Goal: Task Accomplishment & Management: Use online tool/utility

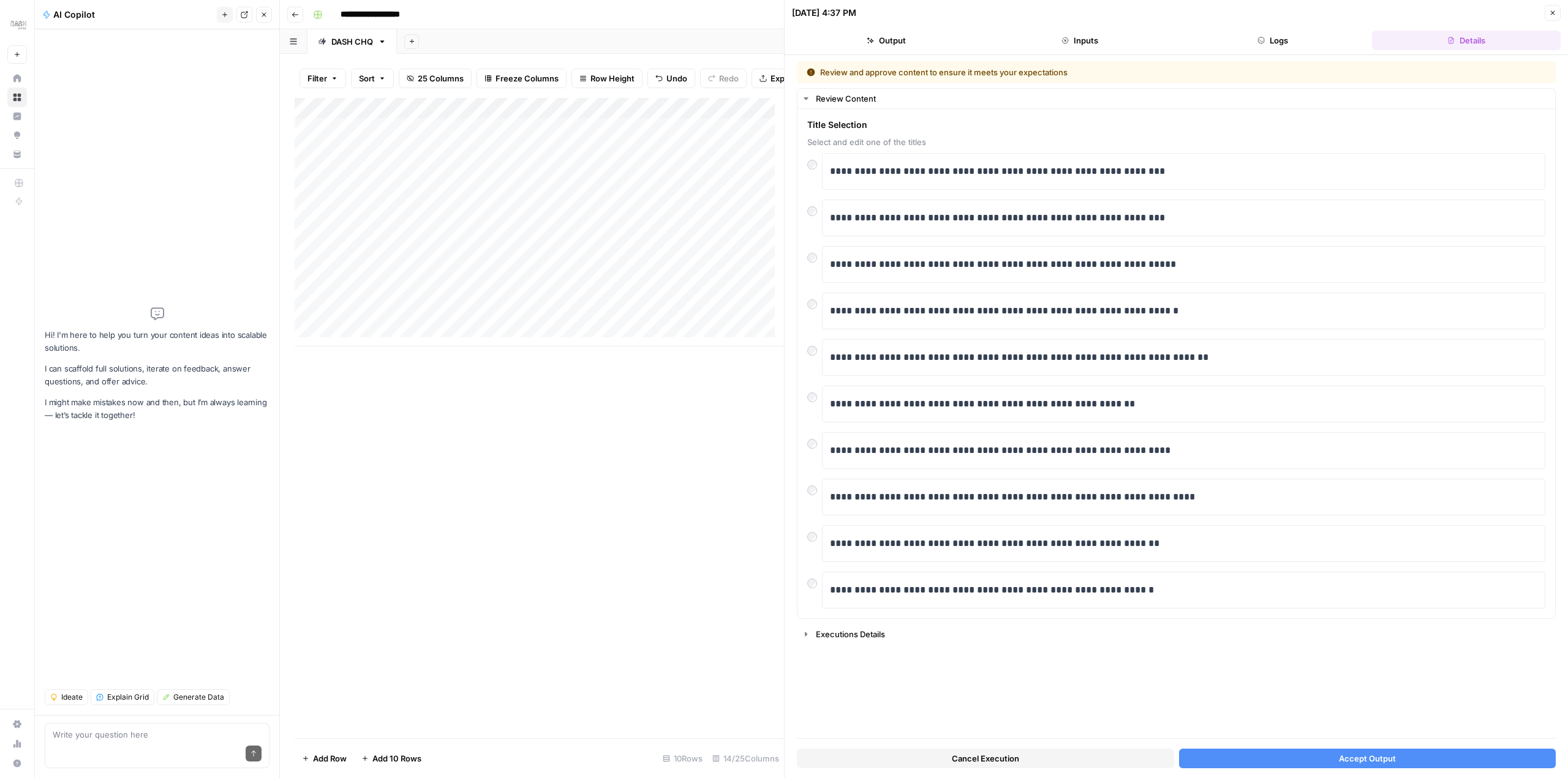
click at [1374, 759] on span "Accept Output" at bounding box center [1367, 759] width 57 height 12
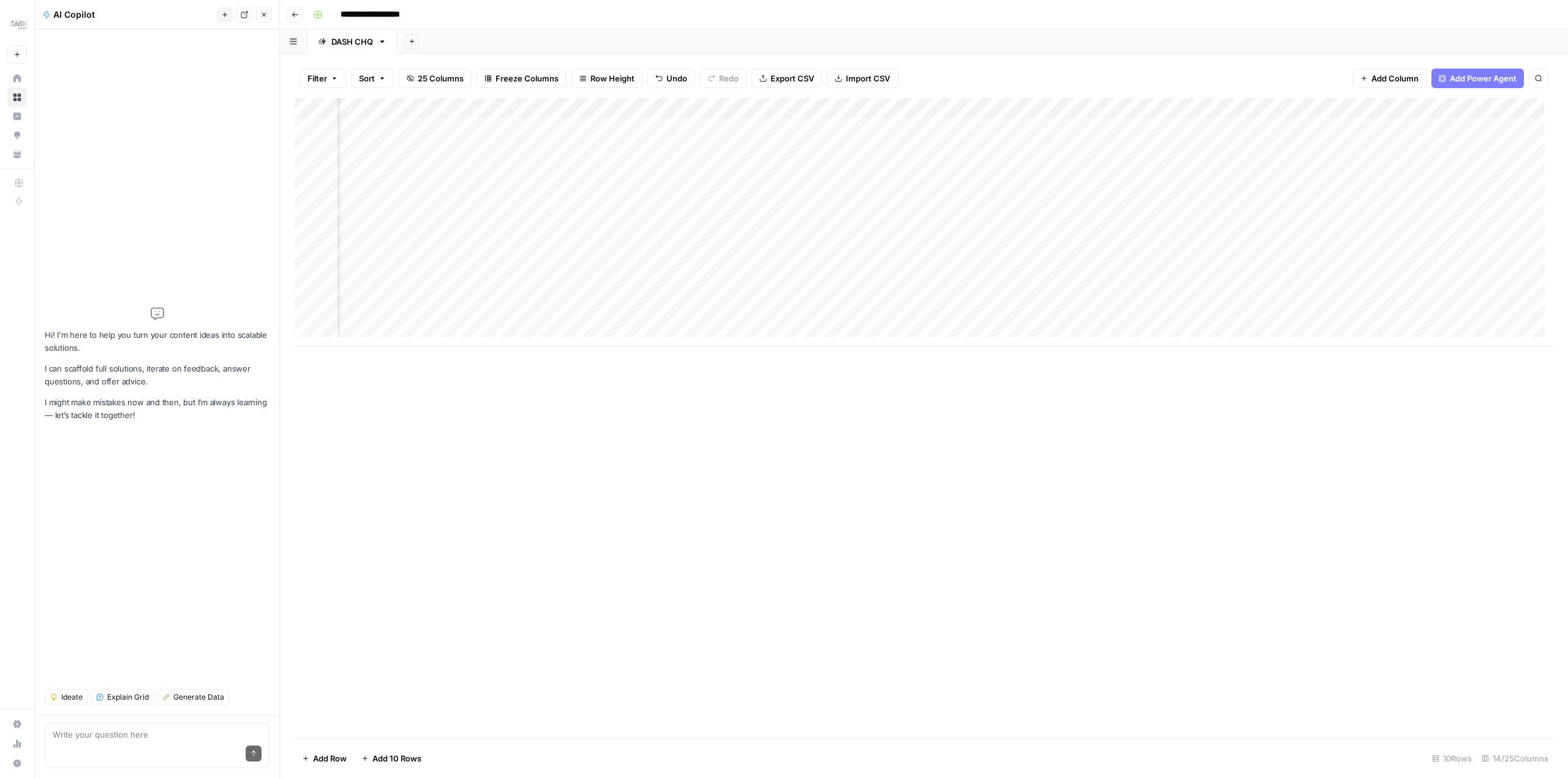
scroll to position [0, 480]
click at [642, 228] on div "Add Column" at bounding box center [924, 222] width 1259 height 248
click at [702, 230] on div "Add Column" at bounding box center [924, 222] width 1259 height 248
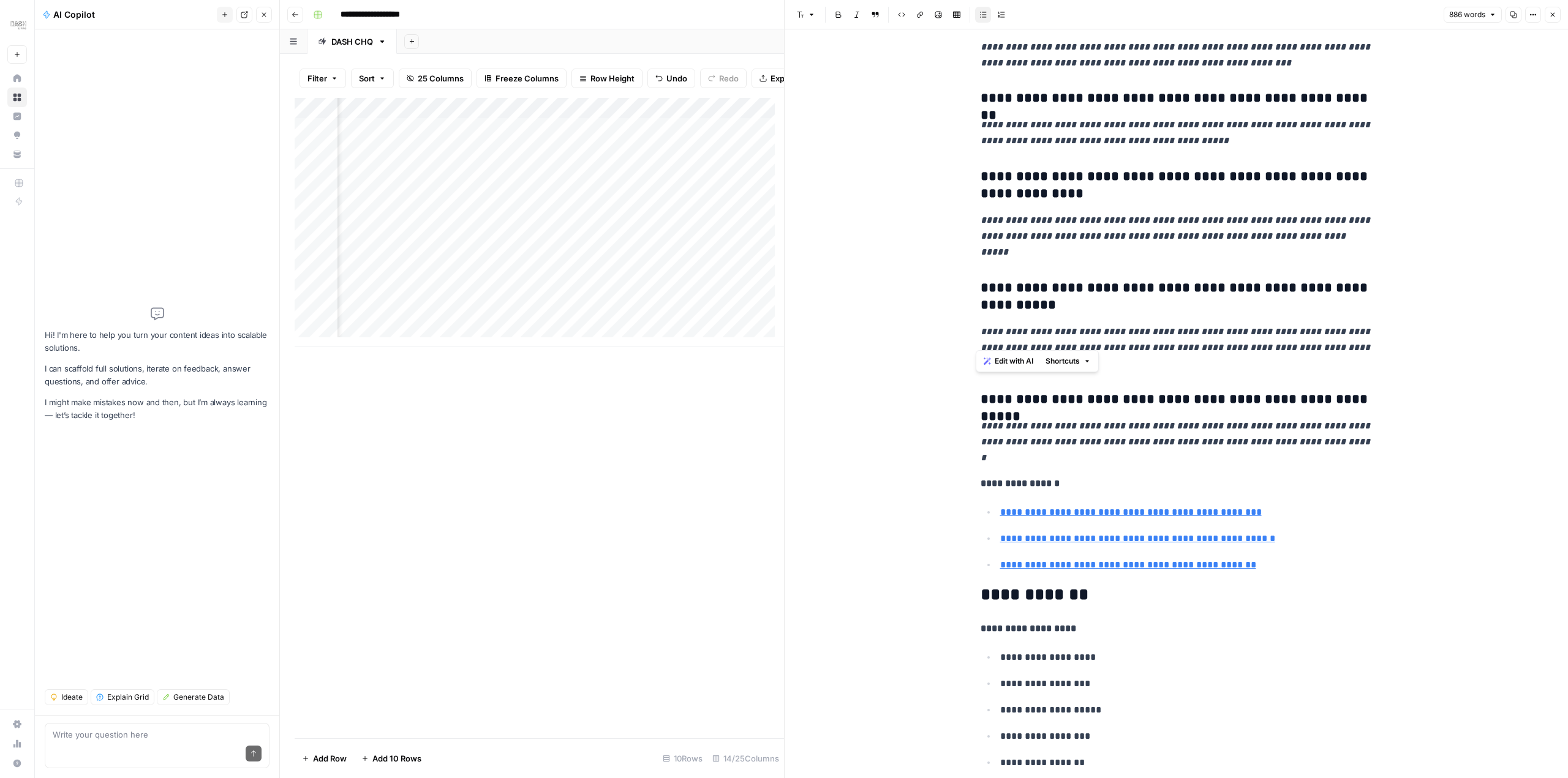
scroll to position [2948, 0]
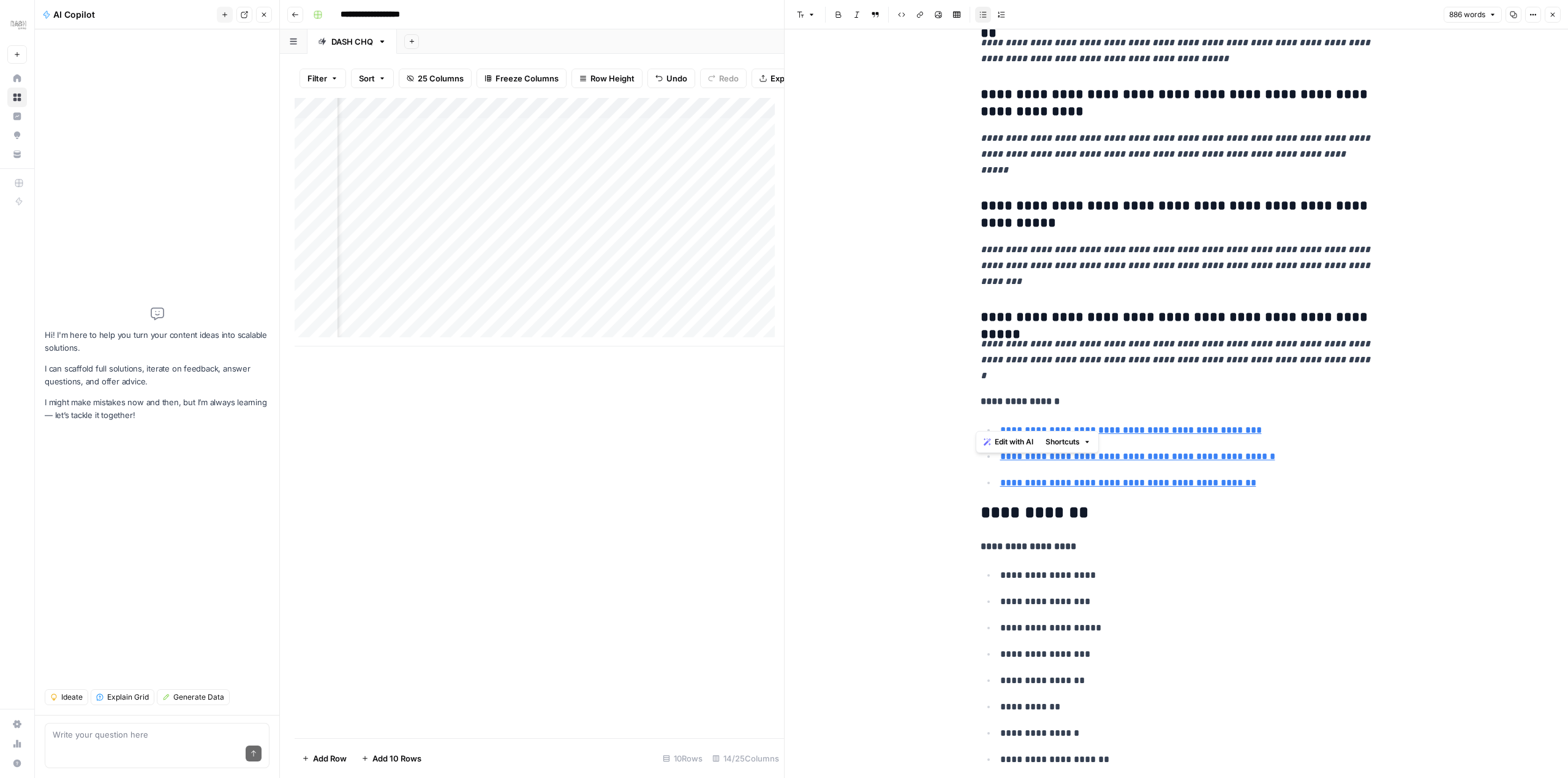
drag, startPoint x: 976, startPoint y: 70, endPoint x: 1297, endPoint y: 419, distance: 474.2
copy div "**********"
click at [618, 480] on div "Add Column" at bounding box center [539, 418] width 490 height 640
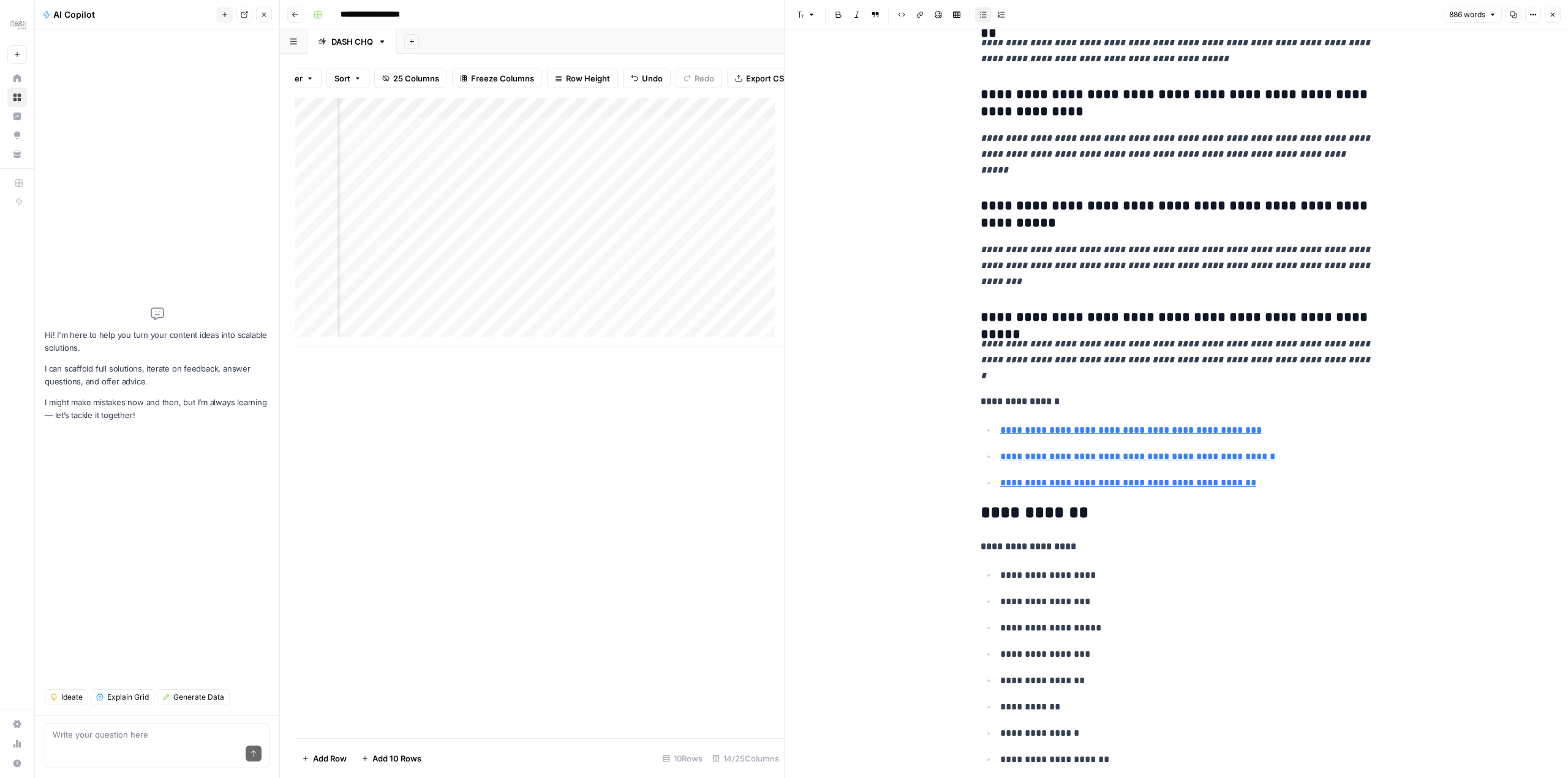
click at [780, 102] on div at bounding box center [785, 389] width 12 height 778
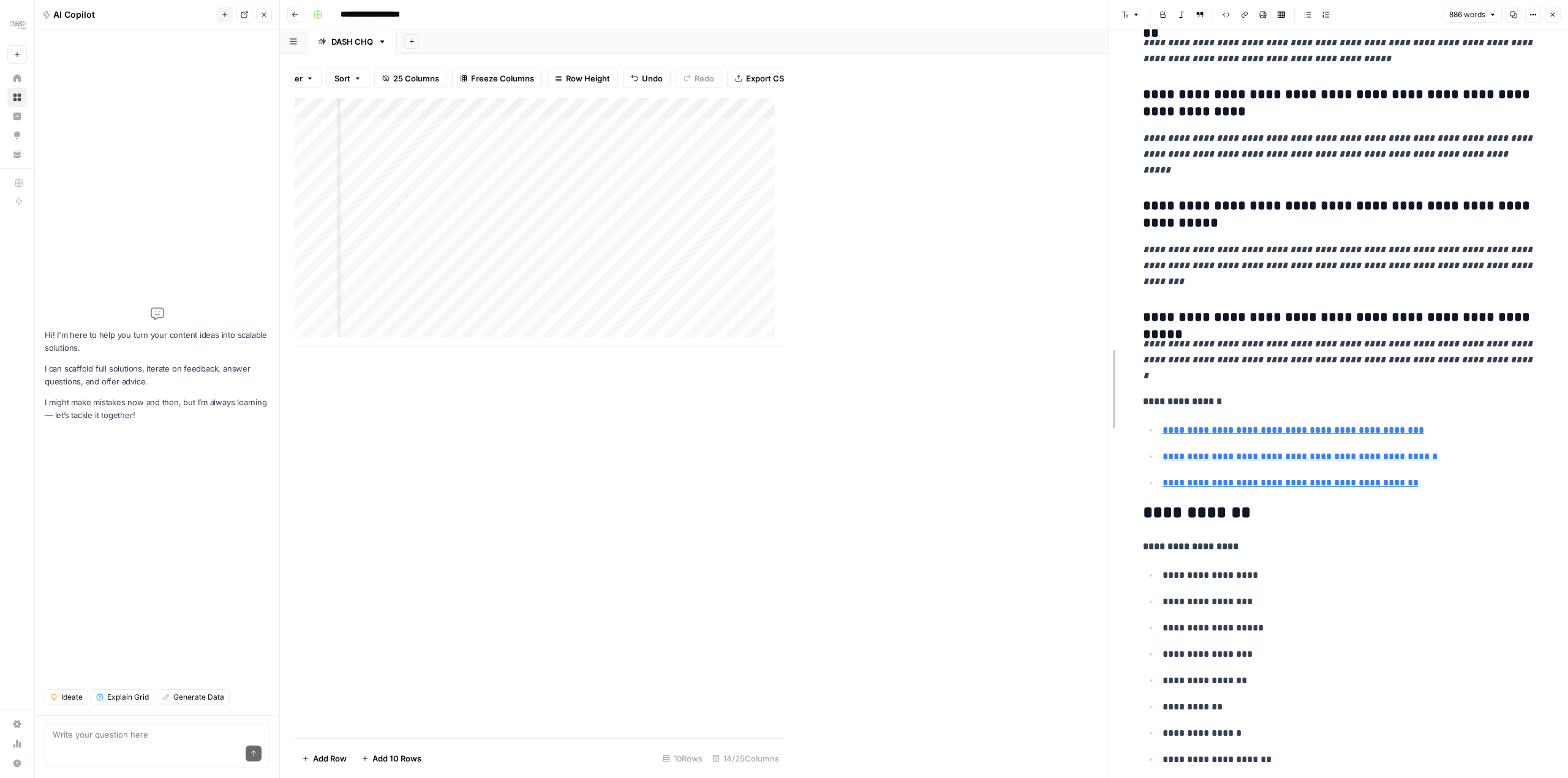
drag, startPoint x: 783, startPoint y: 124, endPoint x: 1087, endPoint y: 174, distance: 308.1
click at [757, 230] on div "Add Column" at bounding box center [701, 222] width 814 height 248
